Goal: Go to known website: Access a specific website the user already knows

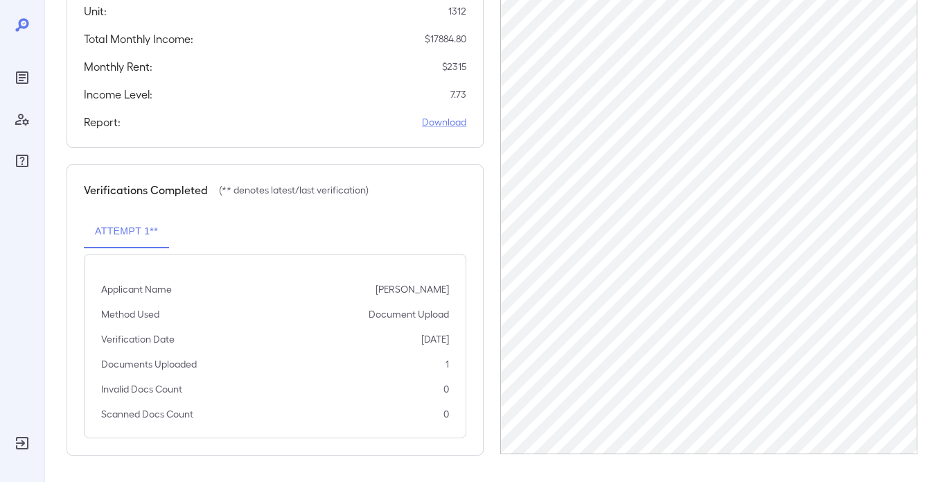
click at [21, 75] on icon "Reports" at bounding box center [22, 77] width 17 height 17
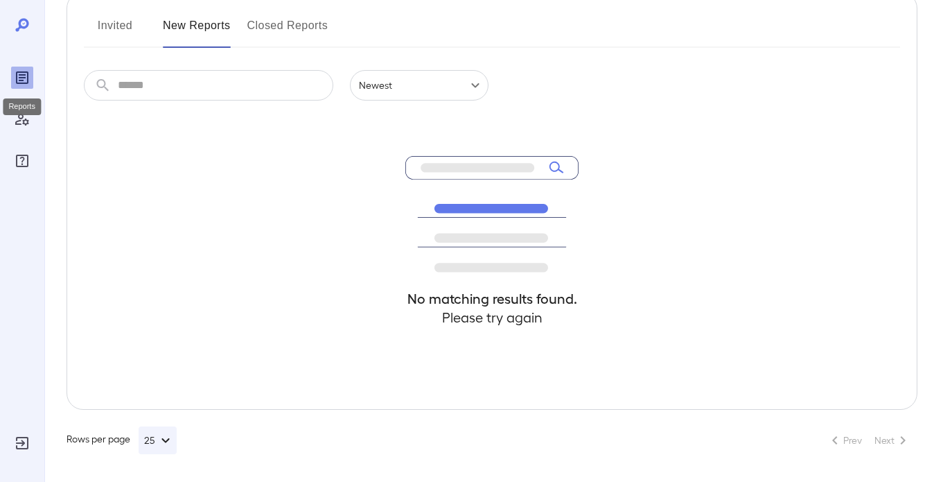
scroll to position [180, 0]
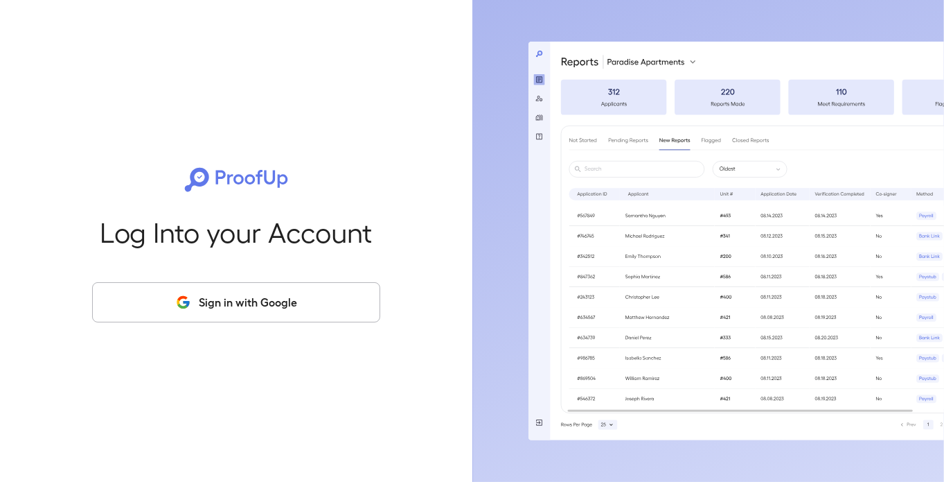
click at [296, 309] on button "Sign in with Google" at bounding box center [236, 302] width 288 height 40
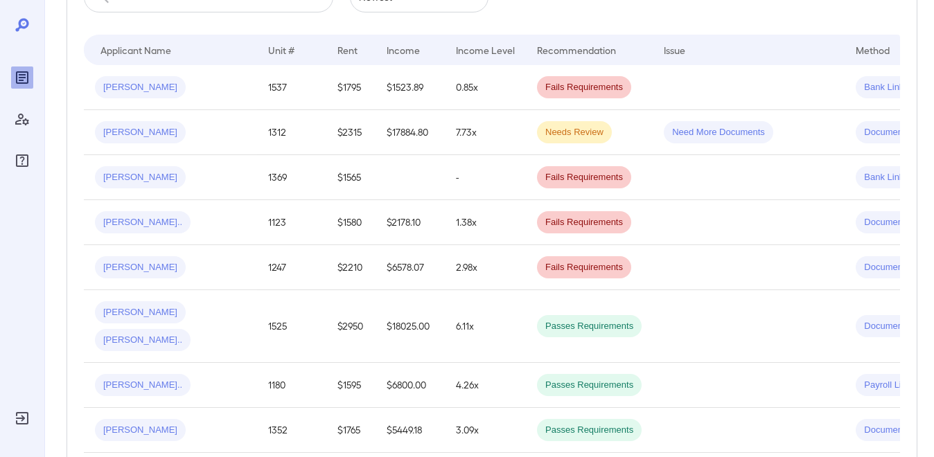
scroll to position [208, 0]
